Goal: Navigation & Orientation: Find specific page/section

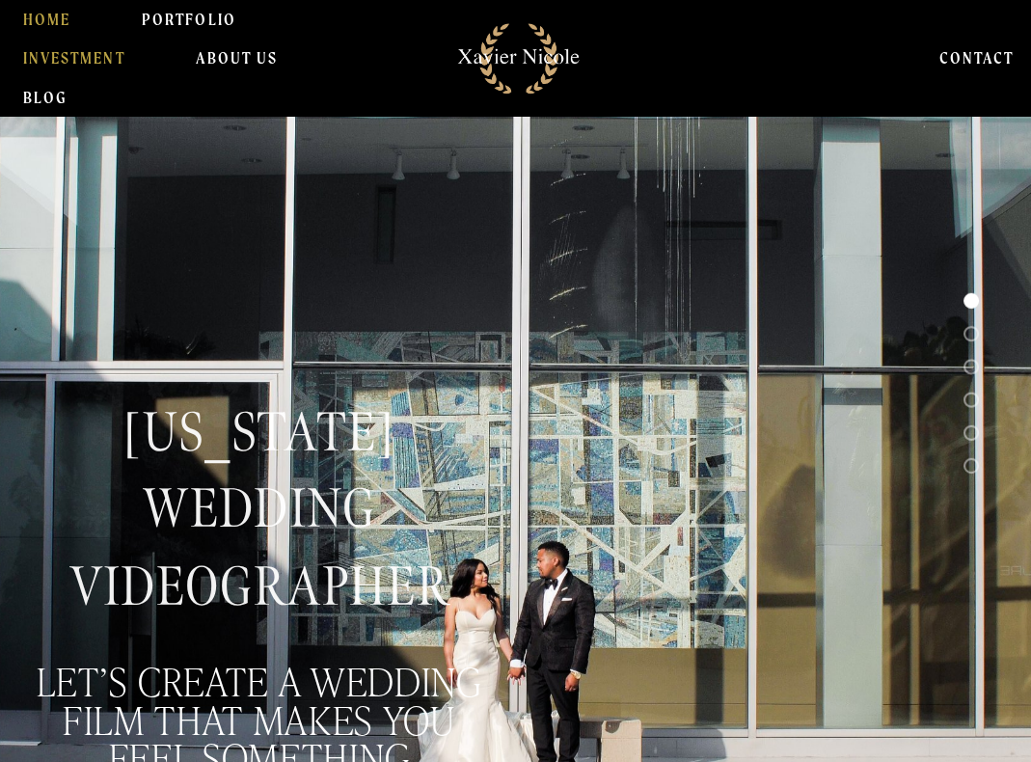
click at [94, 57] on link "INVESTMENT" at bounding box center [73, 58] width 101 height 39
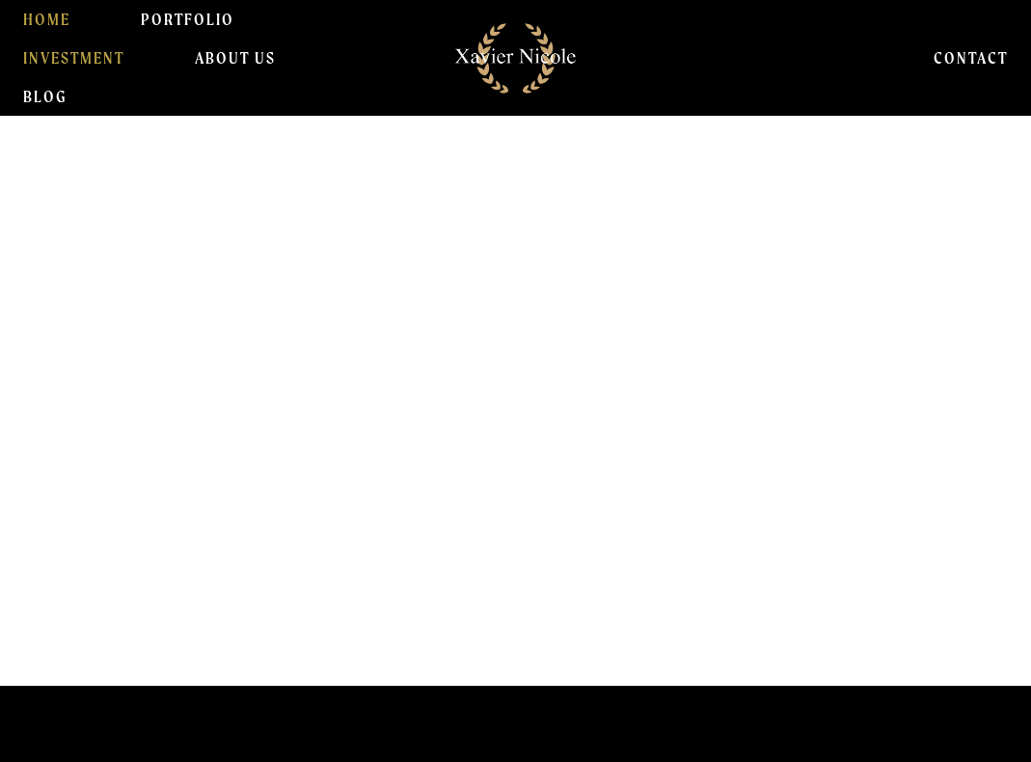
click at [49, 17] on link "HOME" at bounding box center [46, 19] width 47 height 39
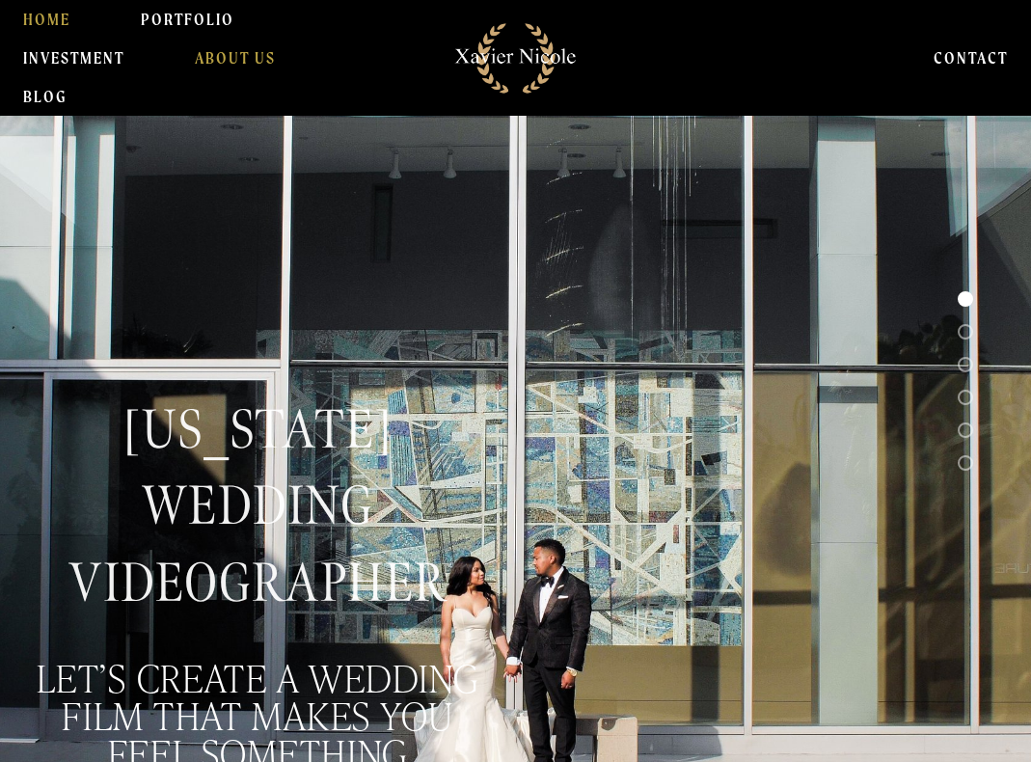
click at [223, 56] on link "About Us" at bounding box center [235, 58] width 81 height 39
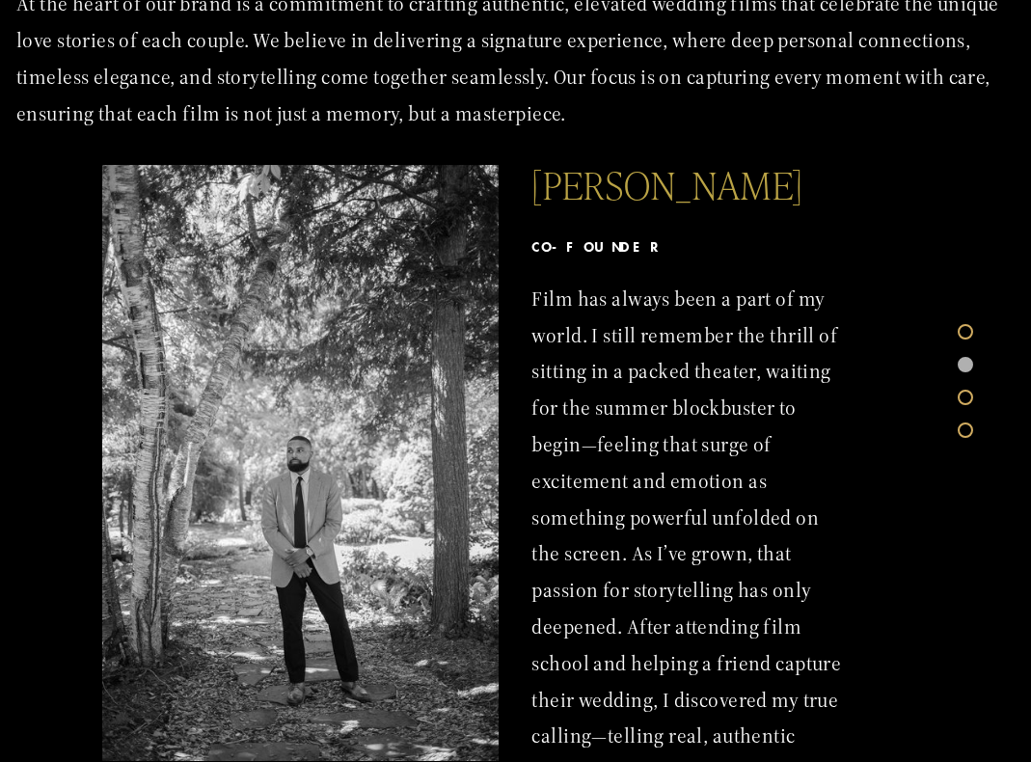
scroll to position [234, 0]
